Goal: Book appointment/travel/reservation

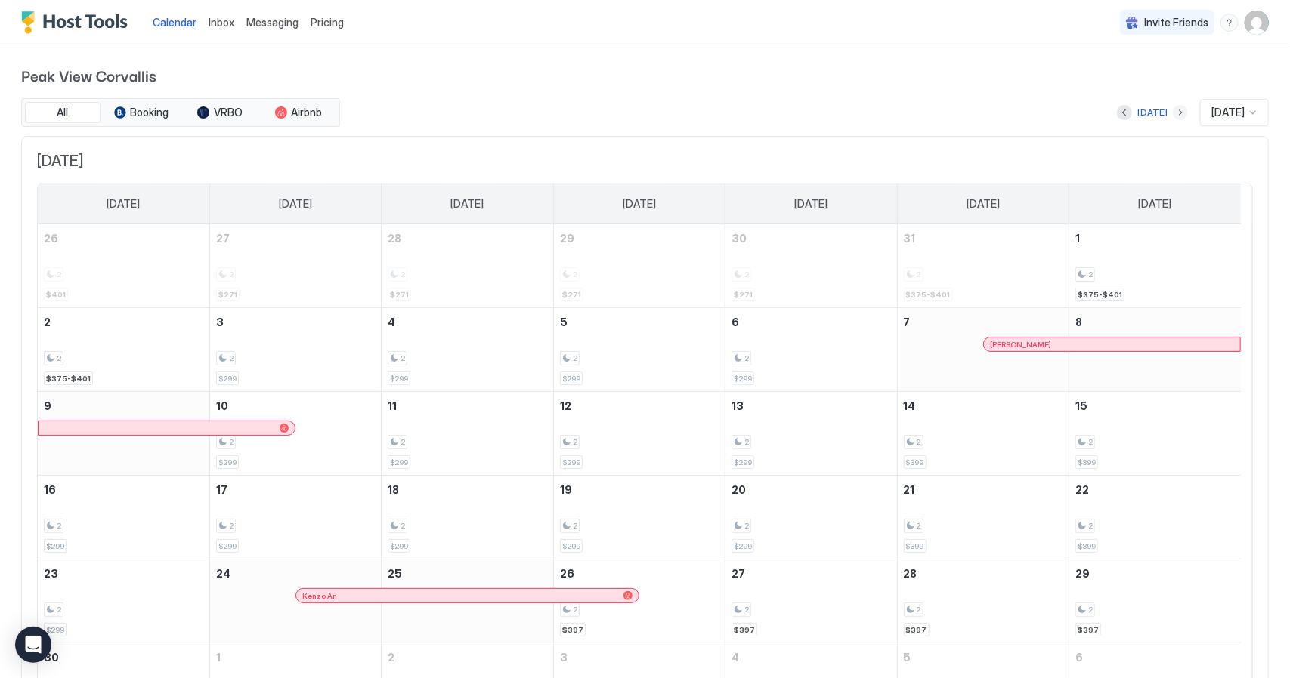
click at [1173, 112] on button "Next month" at bounding box center [1180, 112] width 15 height 15
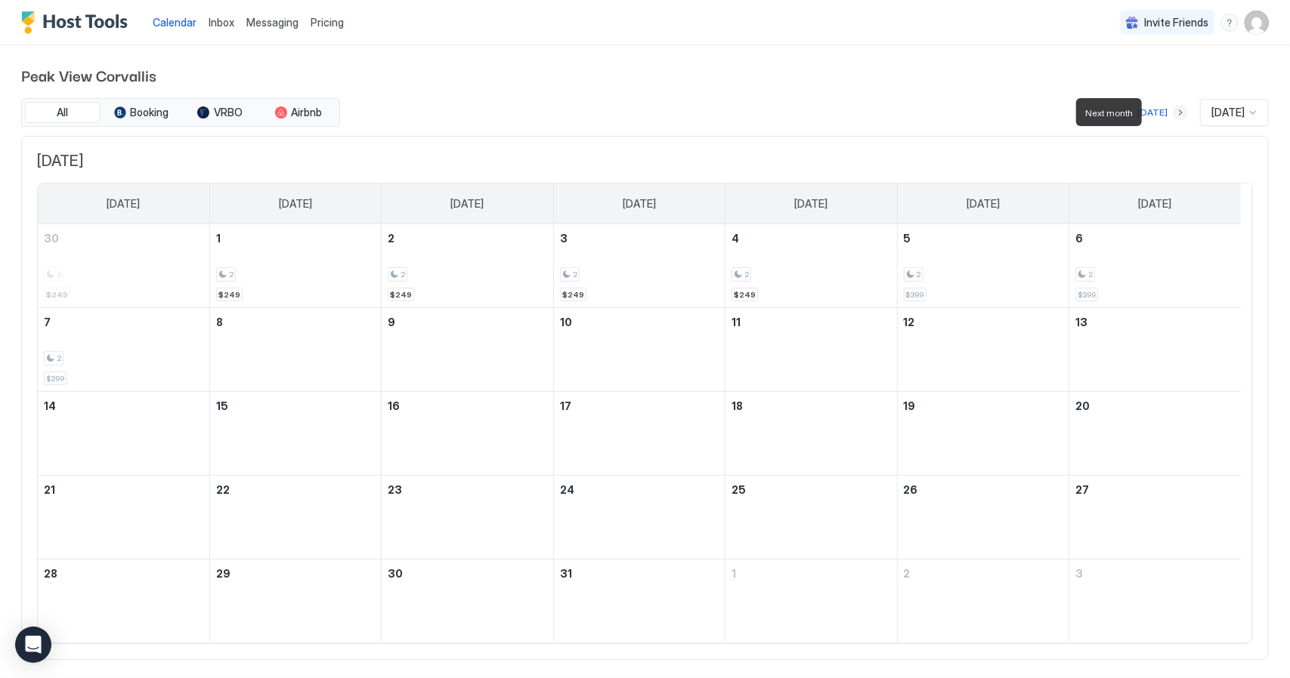
click at [1173, 112] on button "Next month" at bounding box center [1180, 112] width 15 height 15
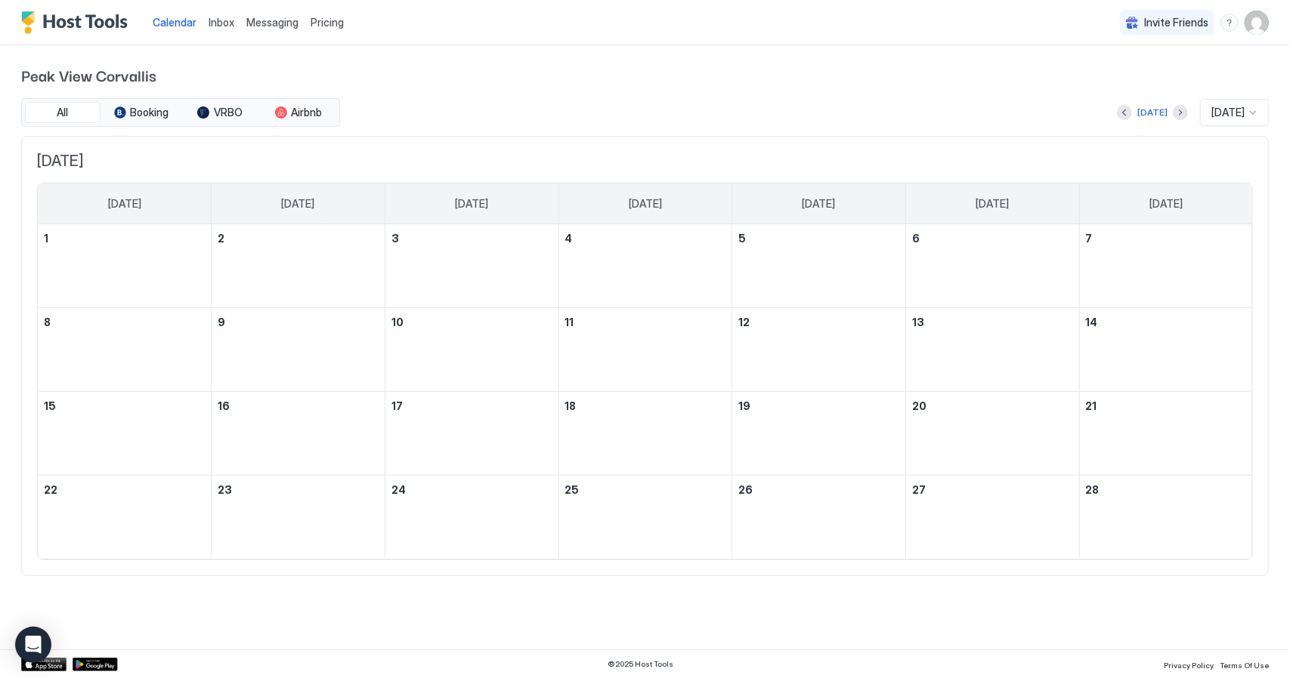
click at [1159, 112] on div "[DATE]" at bounding box center [1152, 113] width 71 height 18
click at [1173, 110] on button "Next month" at bounding box center [1180, 112] width 15 height 15
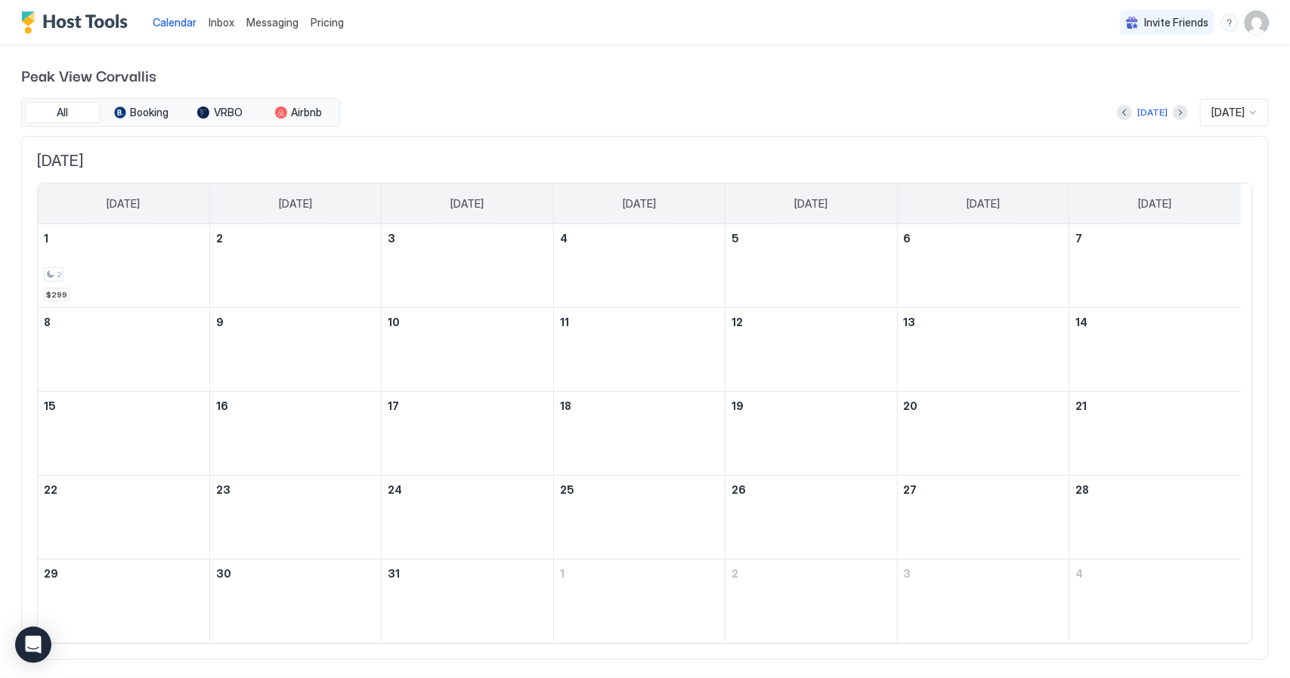
click at [1166, 110] on div "[DATE] [DATE]" at bounding box center [806, 112] width 926 height 27
click at [1173, 111] on button "Next month" at bounding box center [1180, 112] width 15 height 15
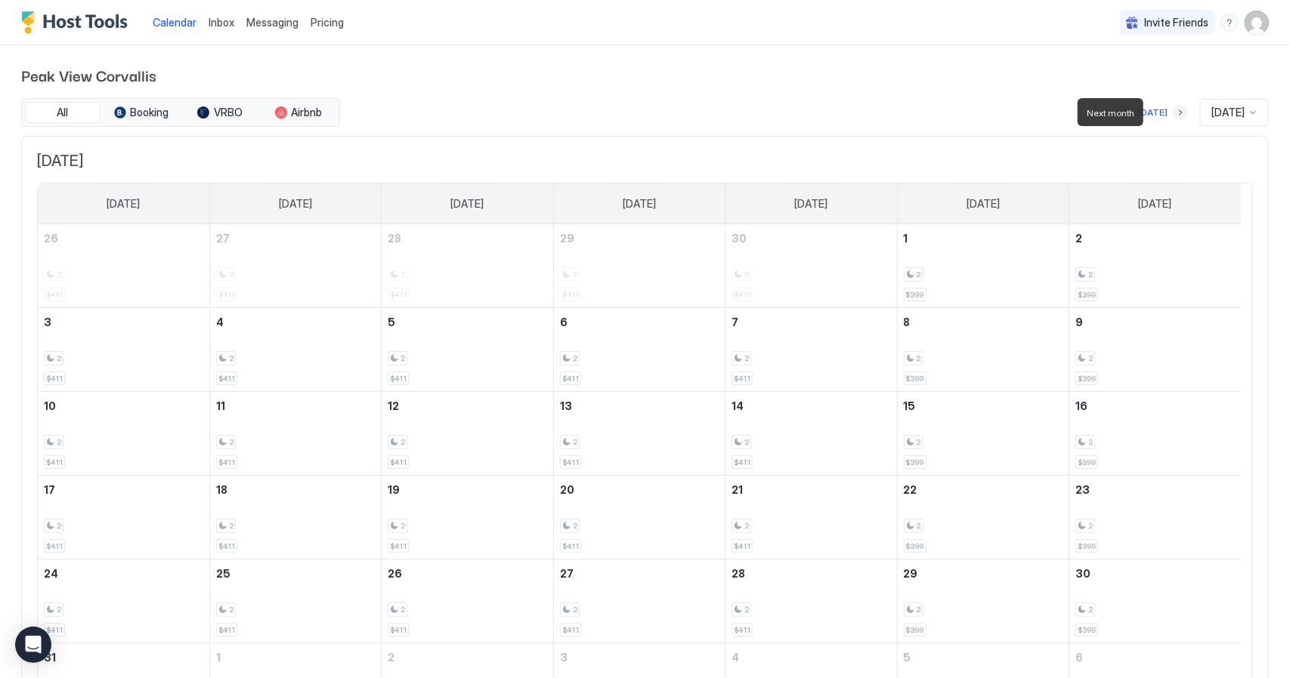
click at [1173, 111] on button "Next month" at bounding box center [1180, 112] width 15 height 15
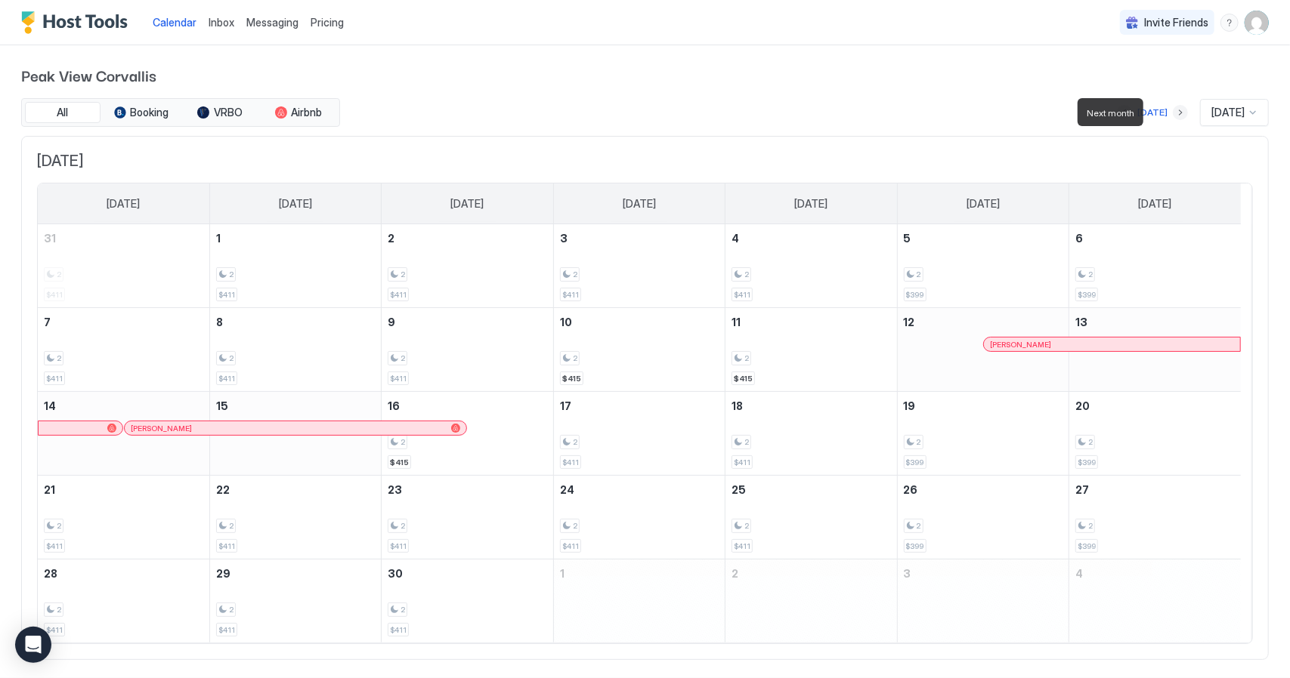
click at [1173, 111] on button "Next month" at bounding box center [1180, 112] width 15 height 15
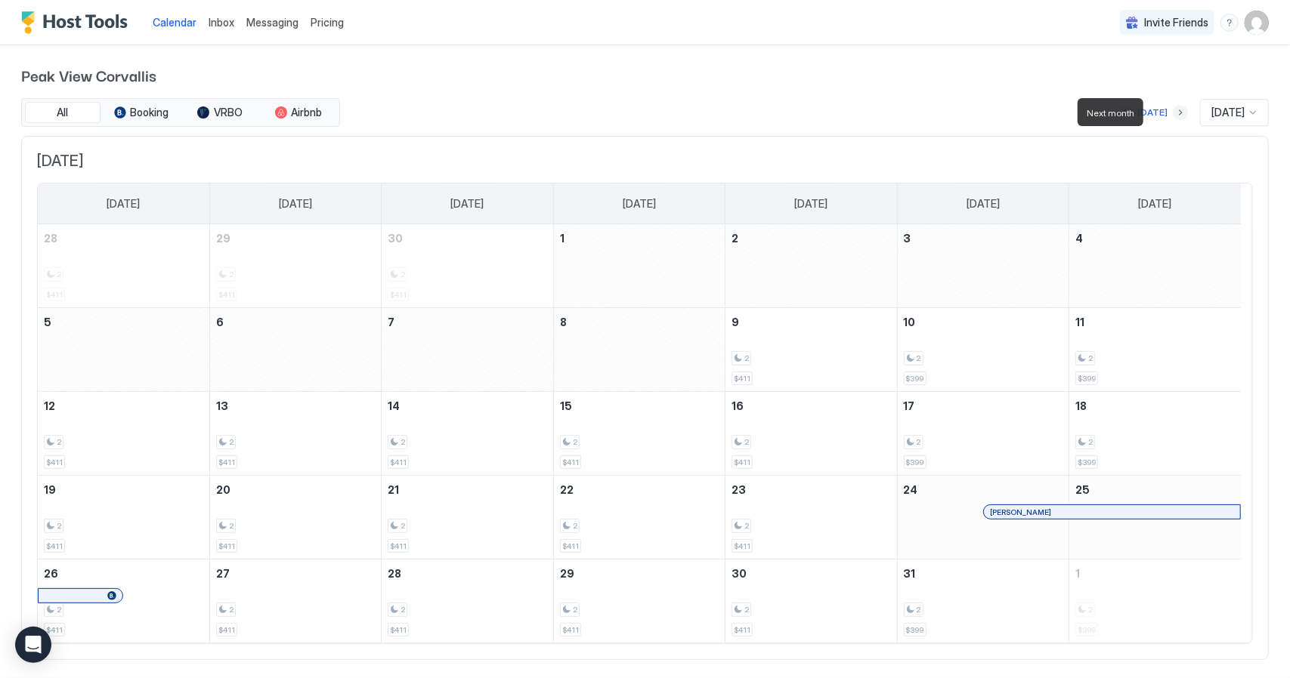
click at [1173, 111] on button "Next month" at bounding box center [1180, 112] width 15 height 15
